Goal: Task Accomplishment & Management: Use online tool/utility

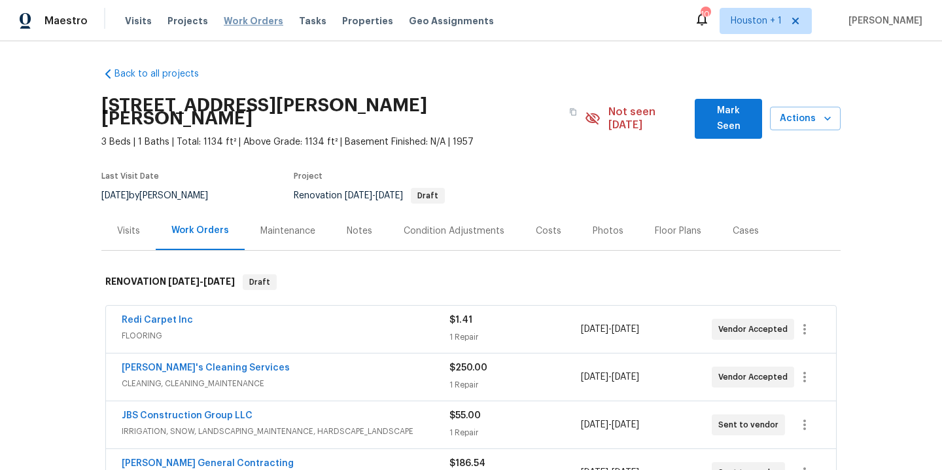
click at [234, 14] on span "Work Orders" at bounding box center [254, 20] width 60 height 13
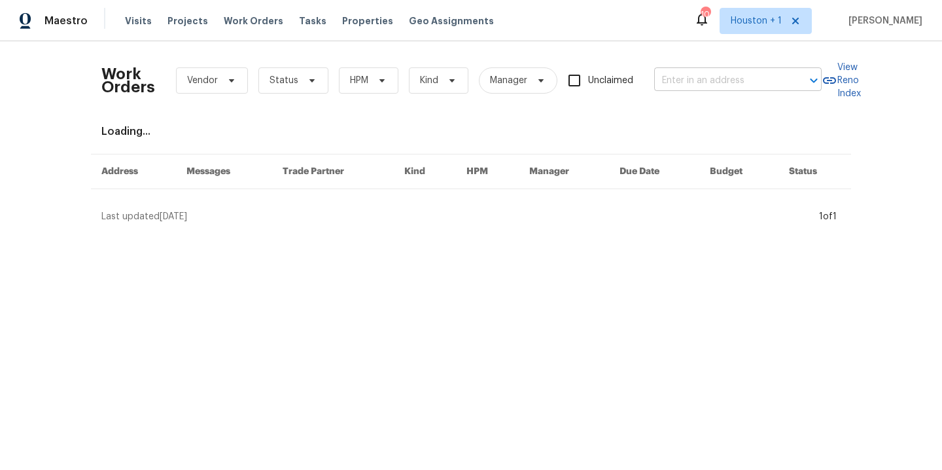
click at [776, 75] on input "text" at bounding box center [719, 81] width 131 height 20
type input "4802 sh"
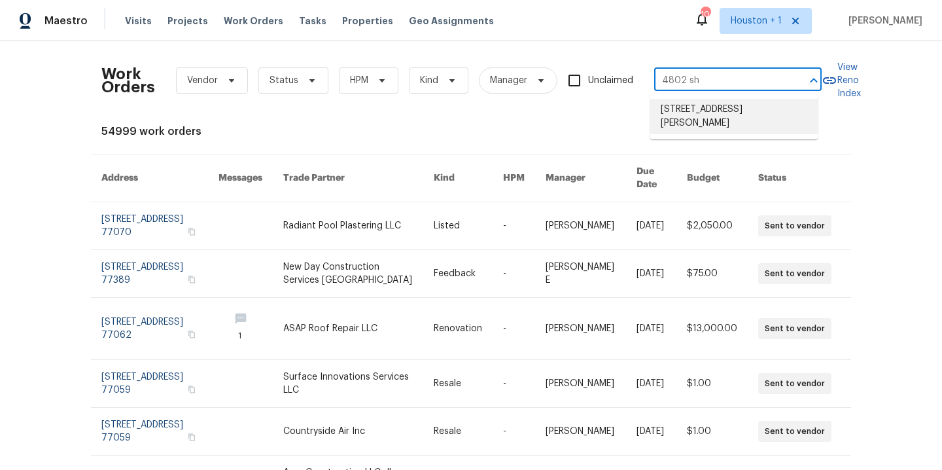
click at [729, 111] on li "[STREET_ADDRESS][PERSON_NAME]" at bounding box center [733, 116] width 167 height 35
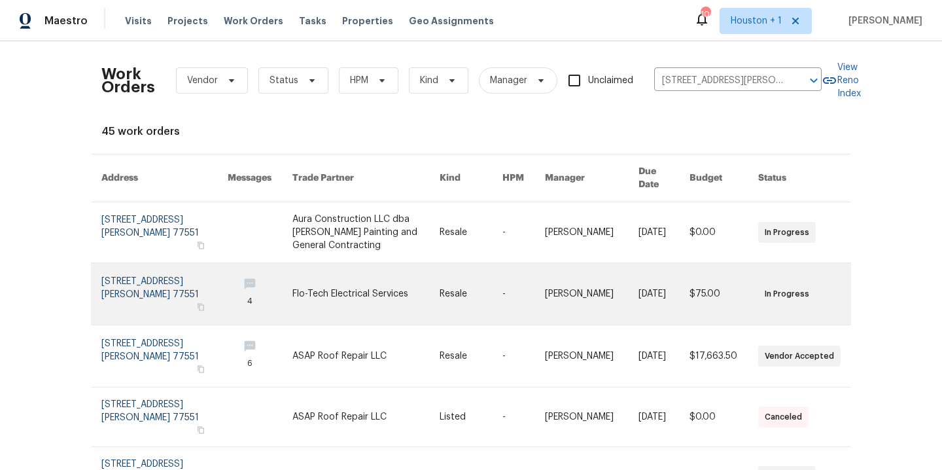
click at [330, 275] on link at bounding box center [365, 293] width 147 height 61
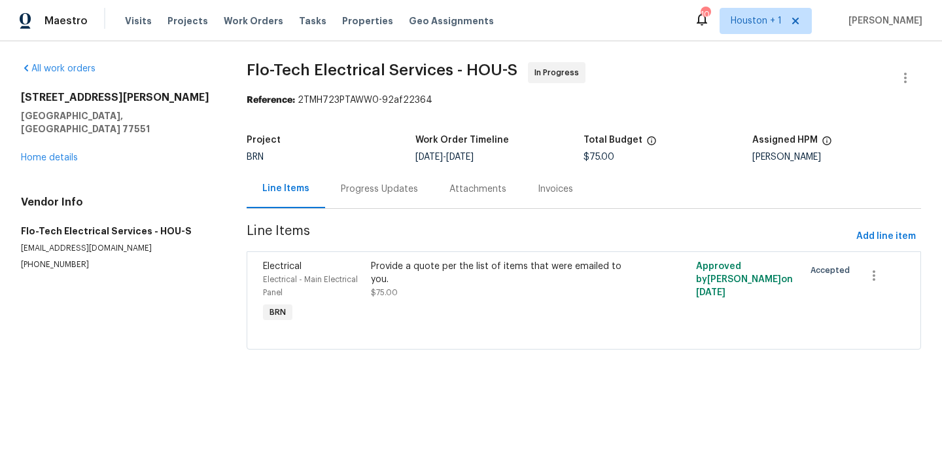
click at [397, 281] on div "Provide a quote per the list of items that were emailed to you." at bounding box center [502, 273] width 263 height 26
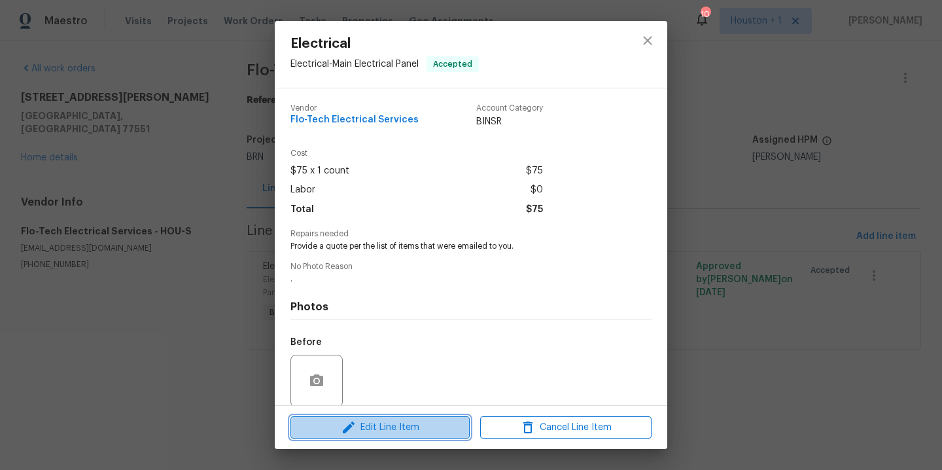
click at [381, 417] on button "Edit Line Item" at bounding box center [379, 427] width 179 height 23
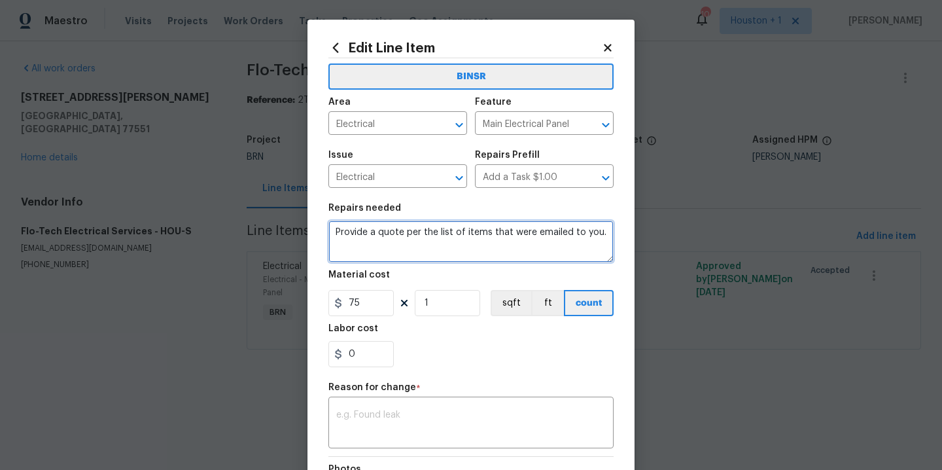
click at [419, 256] on textarea "Provide a quote per the list of items that were emailed to you." at bounding box center [470, 241] width 285 height 42
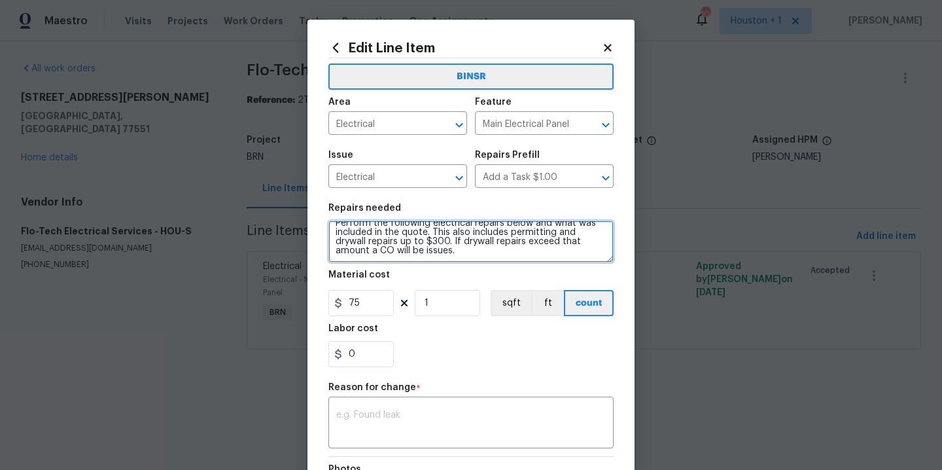
scroll to position [30, 0]
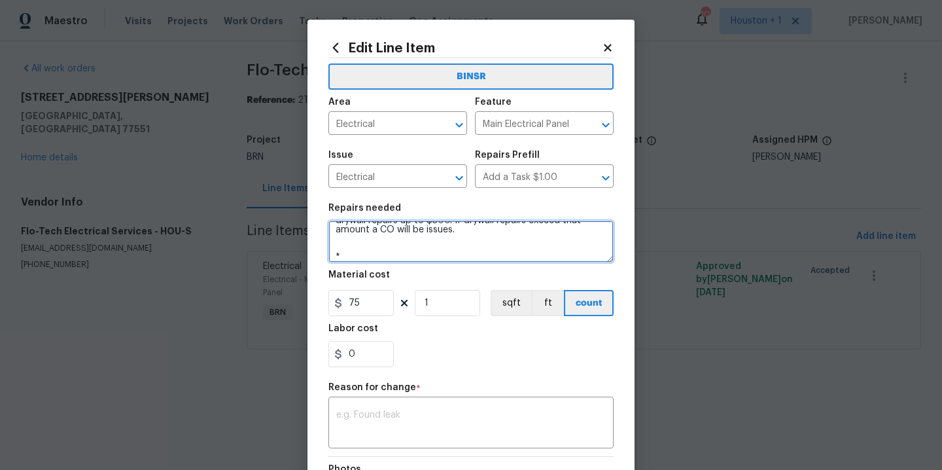
paste textarea "1. Replace service riser and point of attachment on house to raise to light com…"
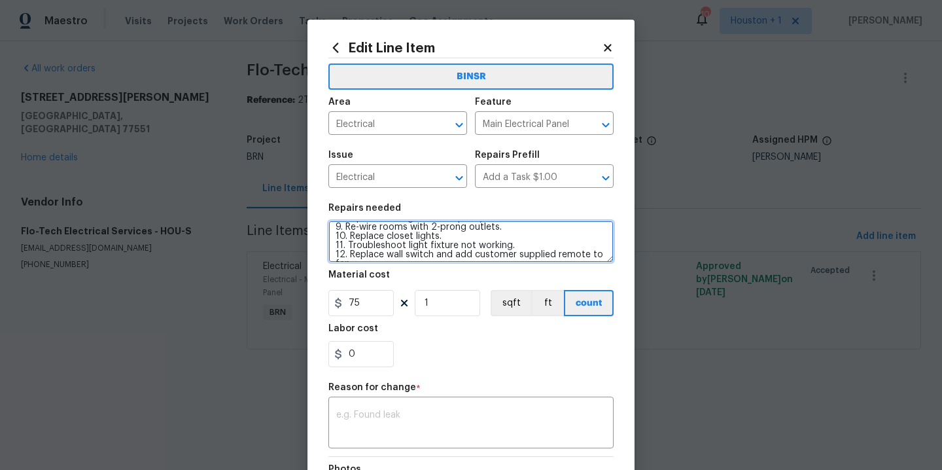
scroll to position [183, 0]
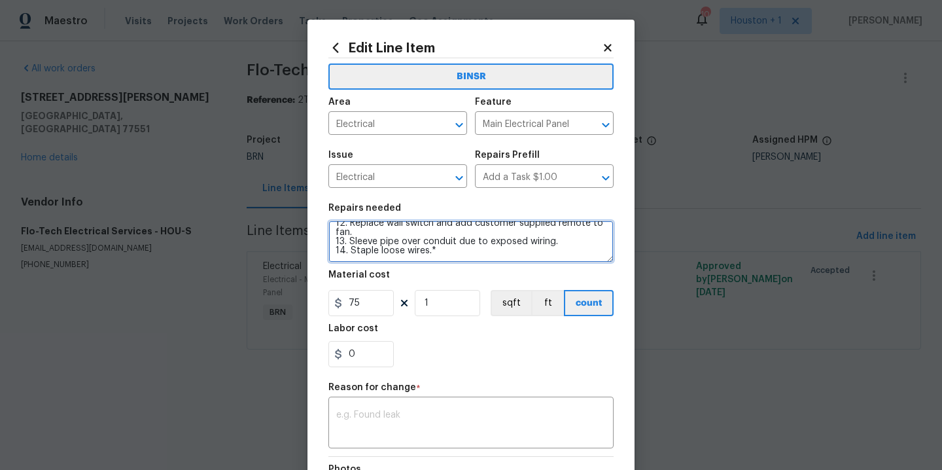
type textarea "Perform the following electrical repairs below and what was included in the quo…"
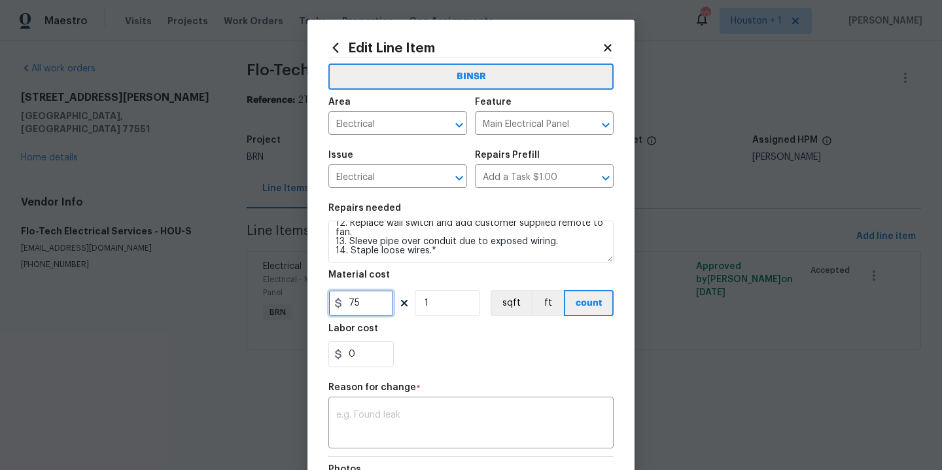
click at [360, 298] on input "75" at bounding box center [360, 303] width 65 height 26
type input "7403"
click at [406, 413] on textarea at bounding box center [470, 423] width 269 height 27
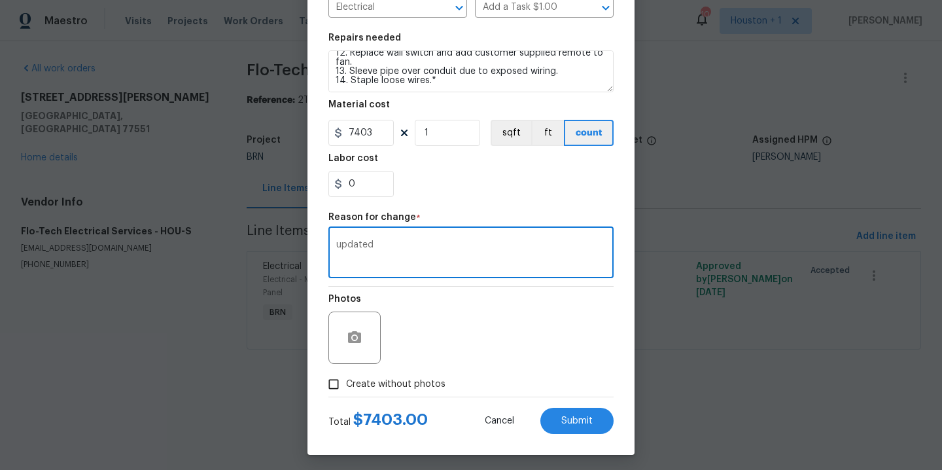
scroll to position [175, 0]
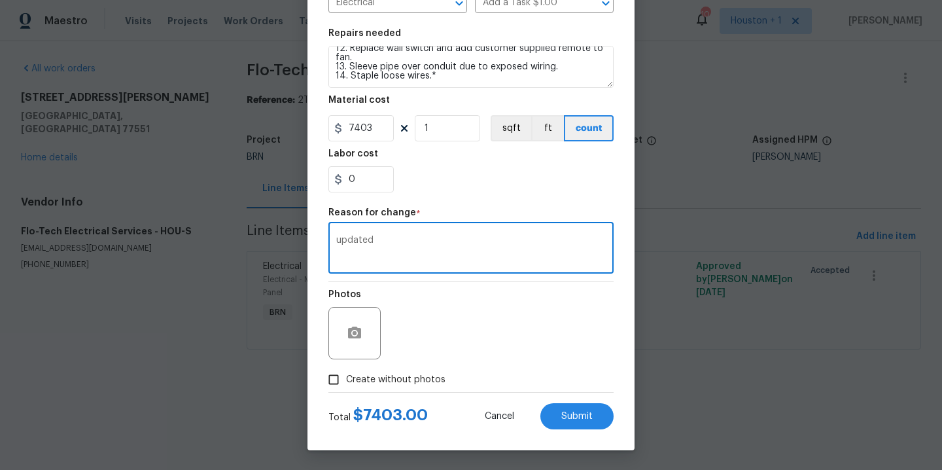
type textarea "updated"
click at [422, 381] on span "Create without photos" at bounding box center [395, 380] width 99 height 14
click at [346, 381] on input "Create without photos" at bounding box center [333, 379] width 25 height 25
checkbox input "true"
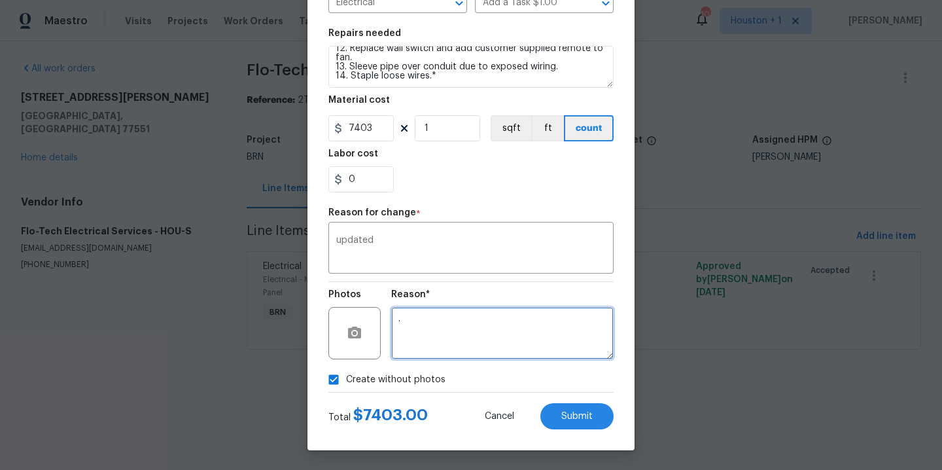
click at [468, 348] on textarea "." at bounding box center [502, 333] width 222 height 52
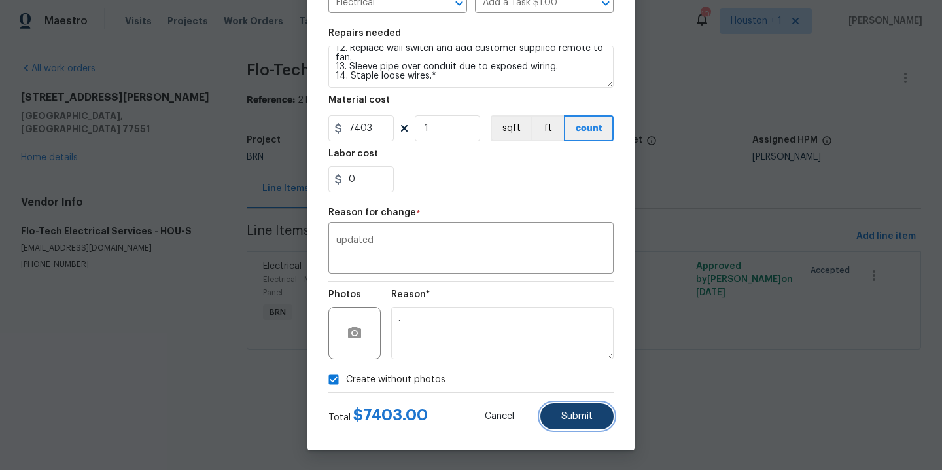
click at [576, 413] on span "Submit" at bounding box center [576, 416] width 31 height 10
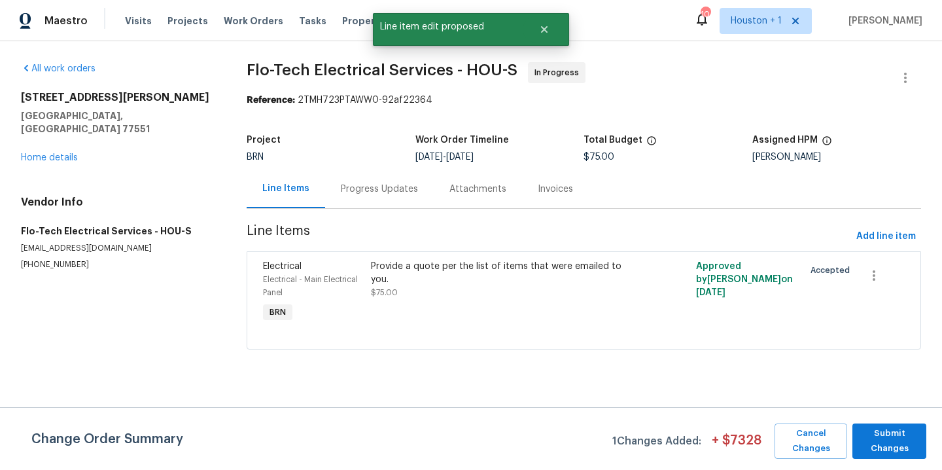
scroll to position [0, 0]
click at [878, 445] on span "Submit Changes" at bounding box center [889, 441] width 61 height 30
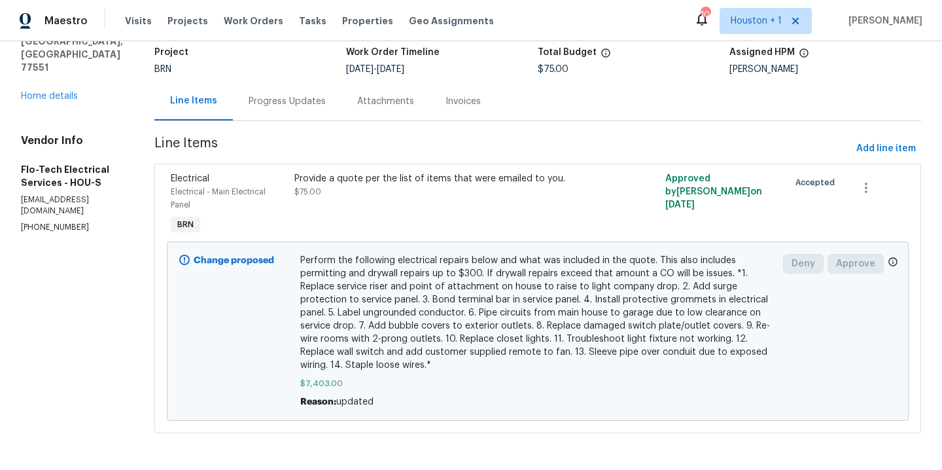
scroll to position [99, 0]
